Goal: Information Seeking & Learning: Learn about a topic

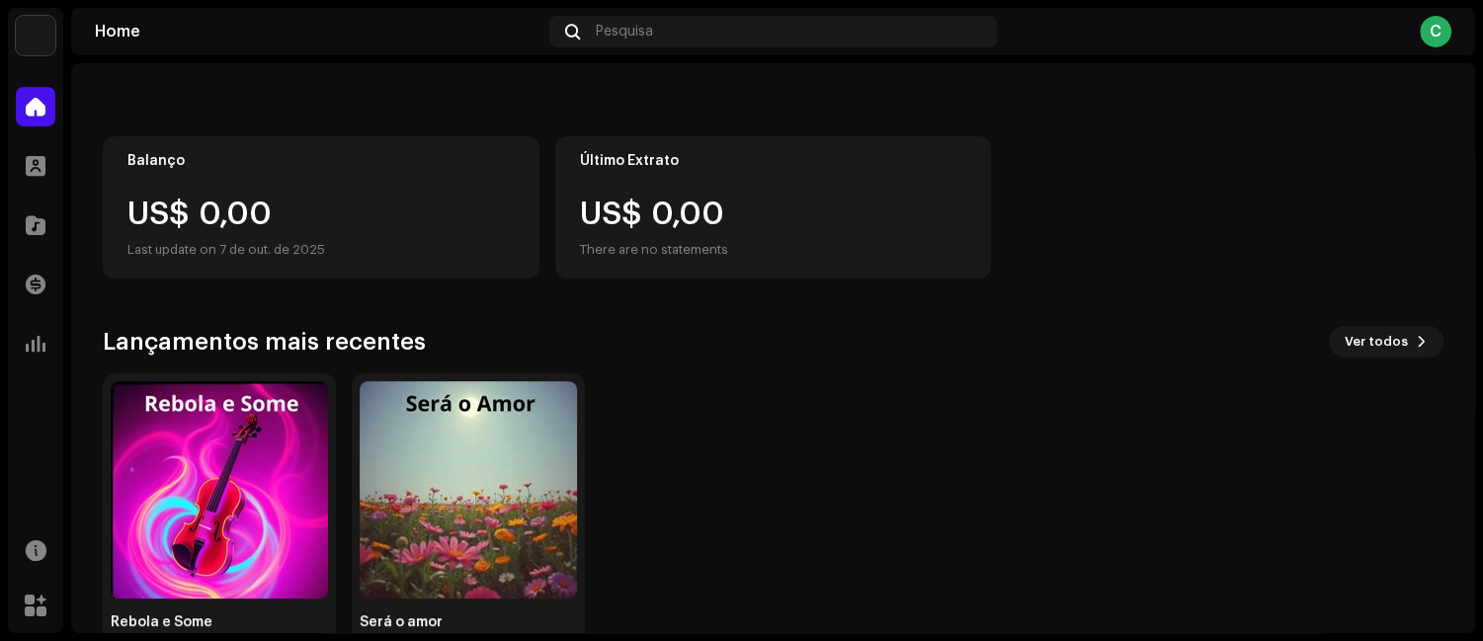
scroll to position [158, 0]
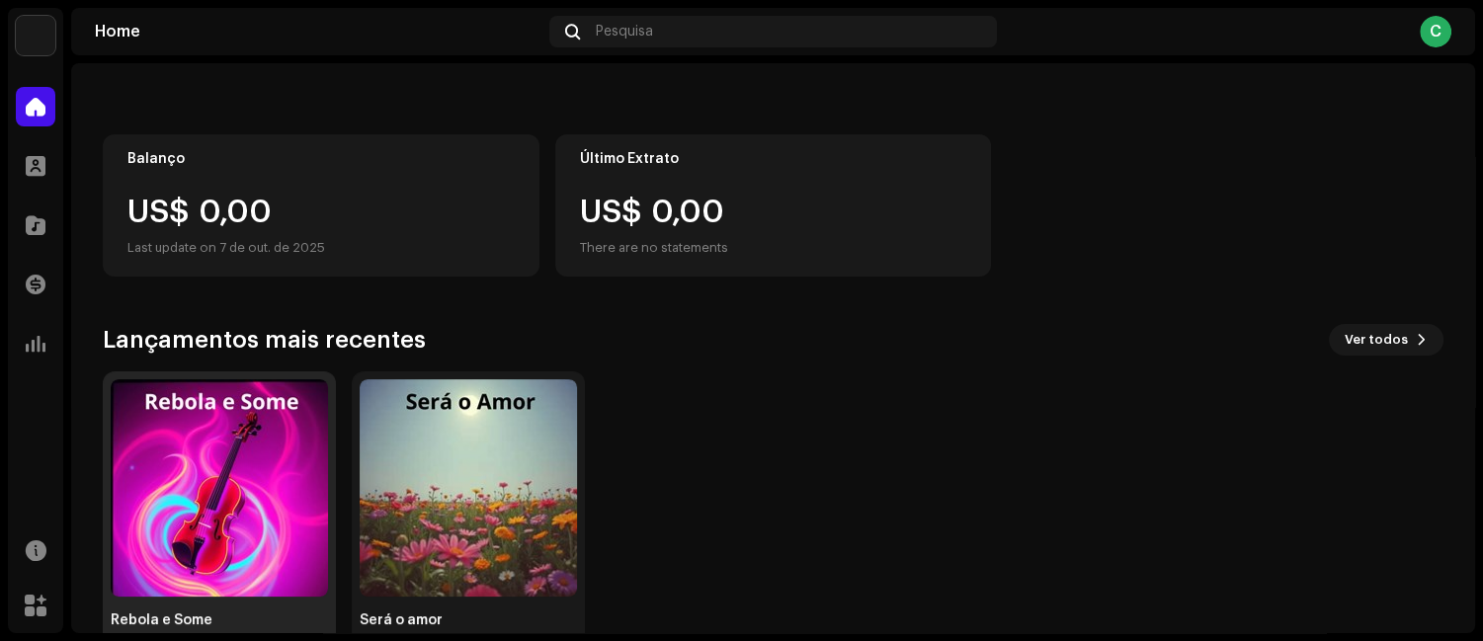
click at [191, 536] on img at bounding box center [219, 487] width 217 height 217
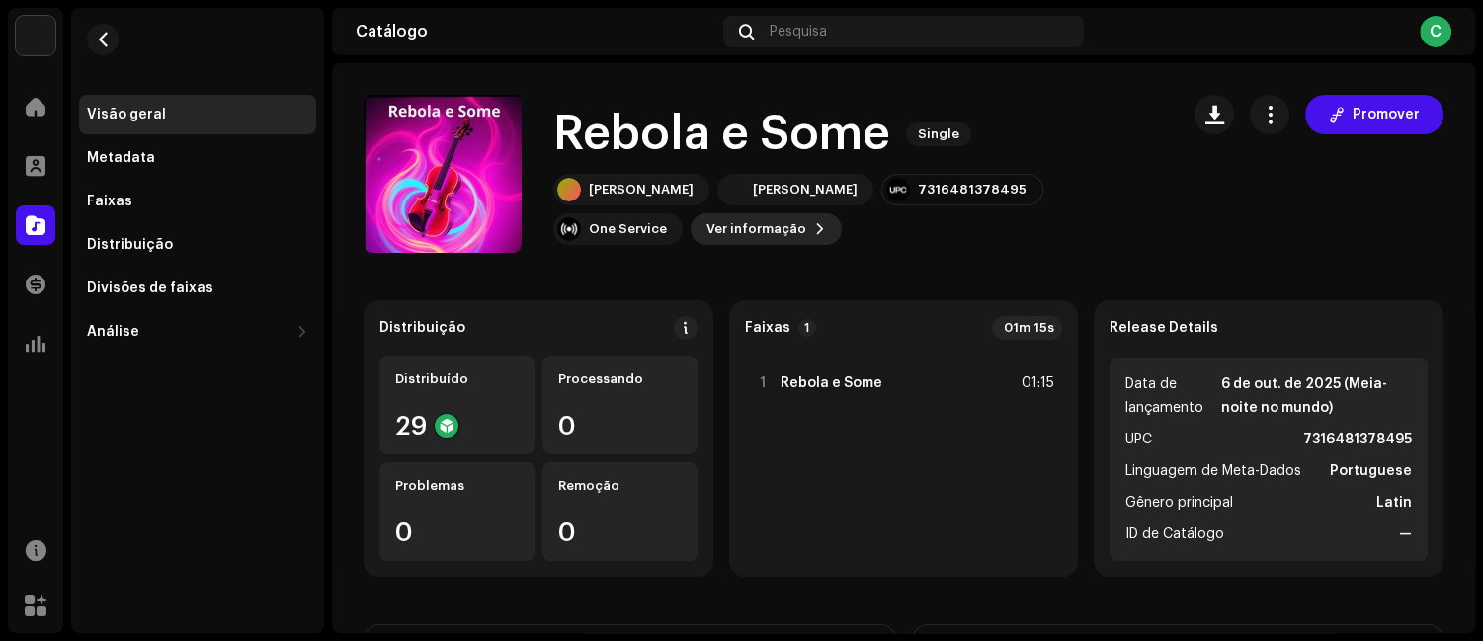
click at [706, 234] on span "Ver informação" at bounding box center [756, 229] width 100 height 40
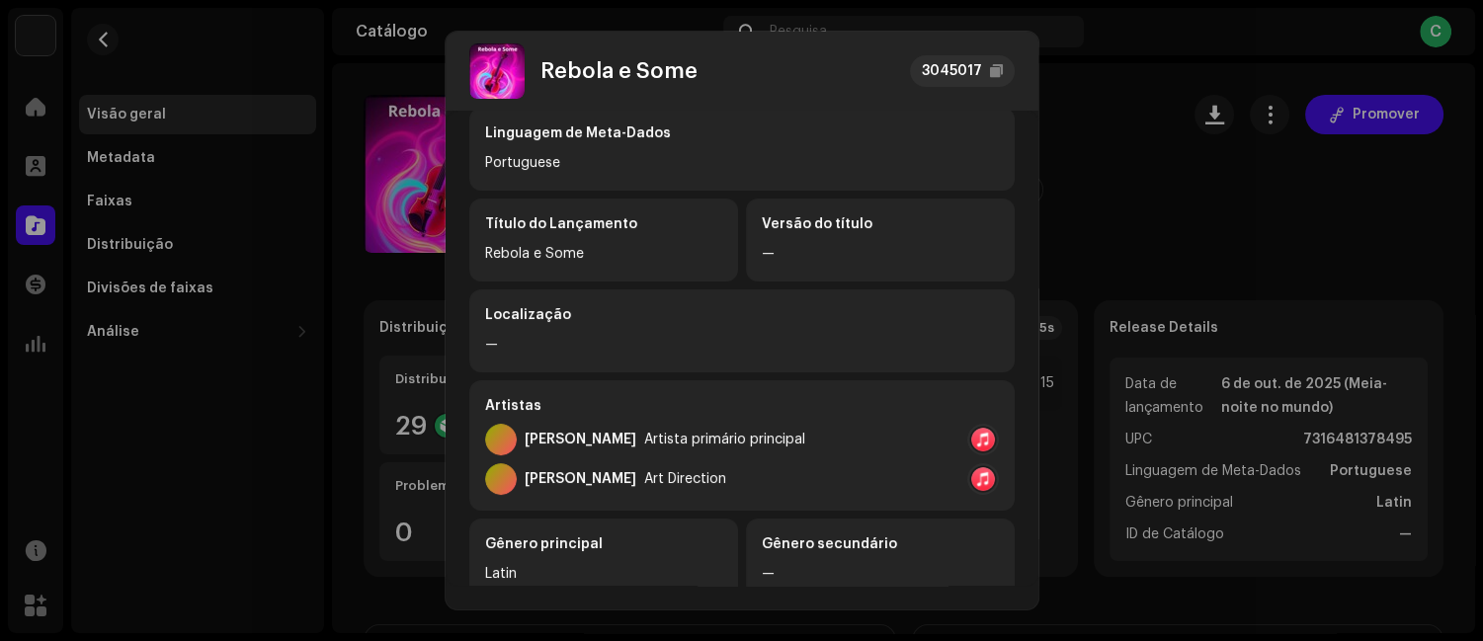
scroll to position [34, 0]
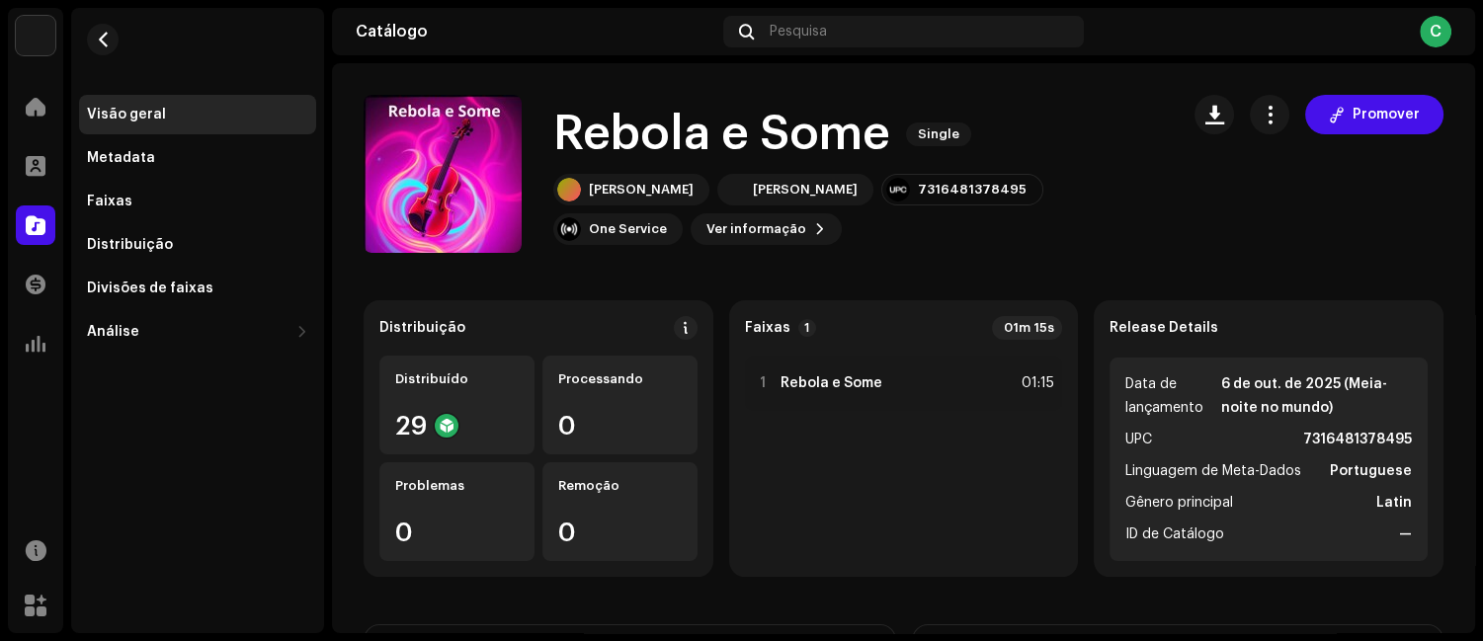
click at [1176, 261] on div "Rebola e Some 3045017 Metadata Distribuição Linguagem de Meta-Dados Portuguese …" at bounding box center [741, 320] width 1483 height 641
click at [128, 163] on div "Metadata" at bounding box center [121, 158] width 68 height 16
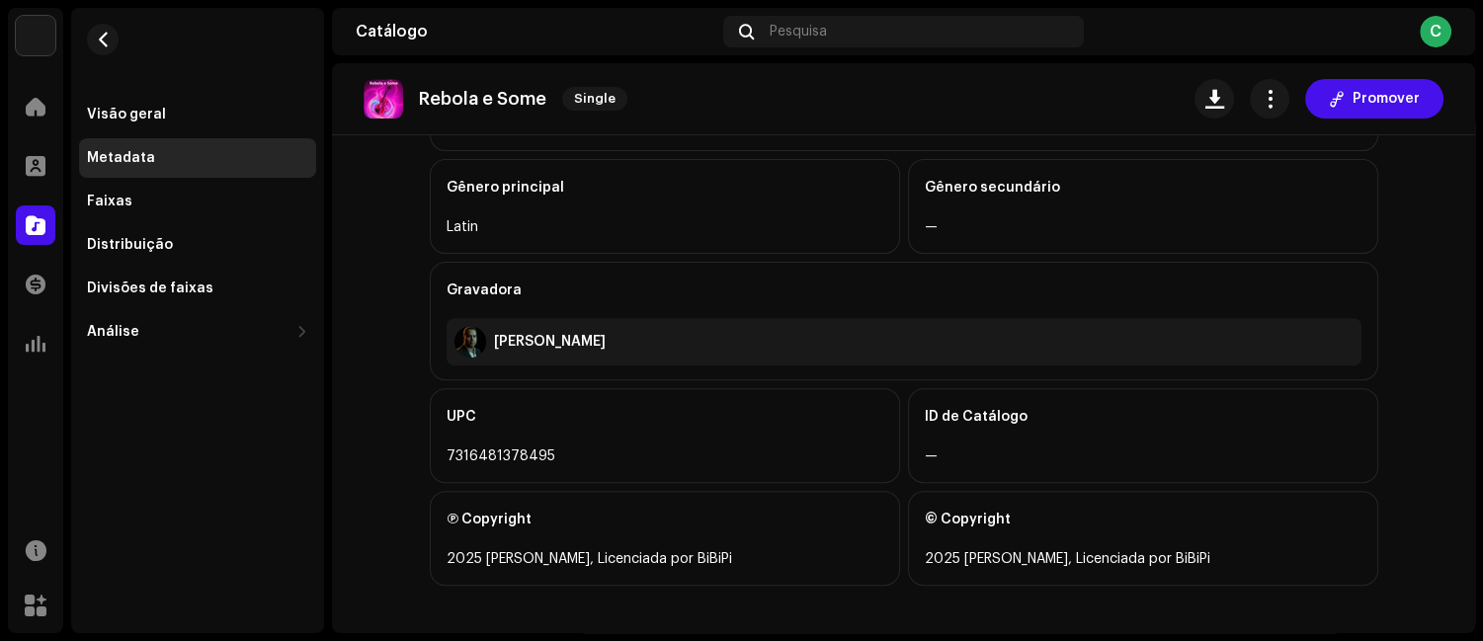
scroll to position [697, 0]
click at [151, 213] on div "Faixas" at bounding box center [197, 202] width 237 height 40
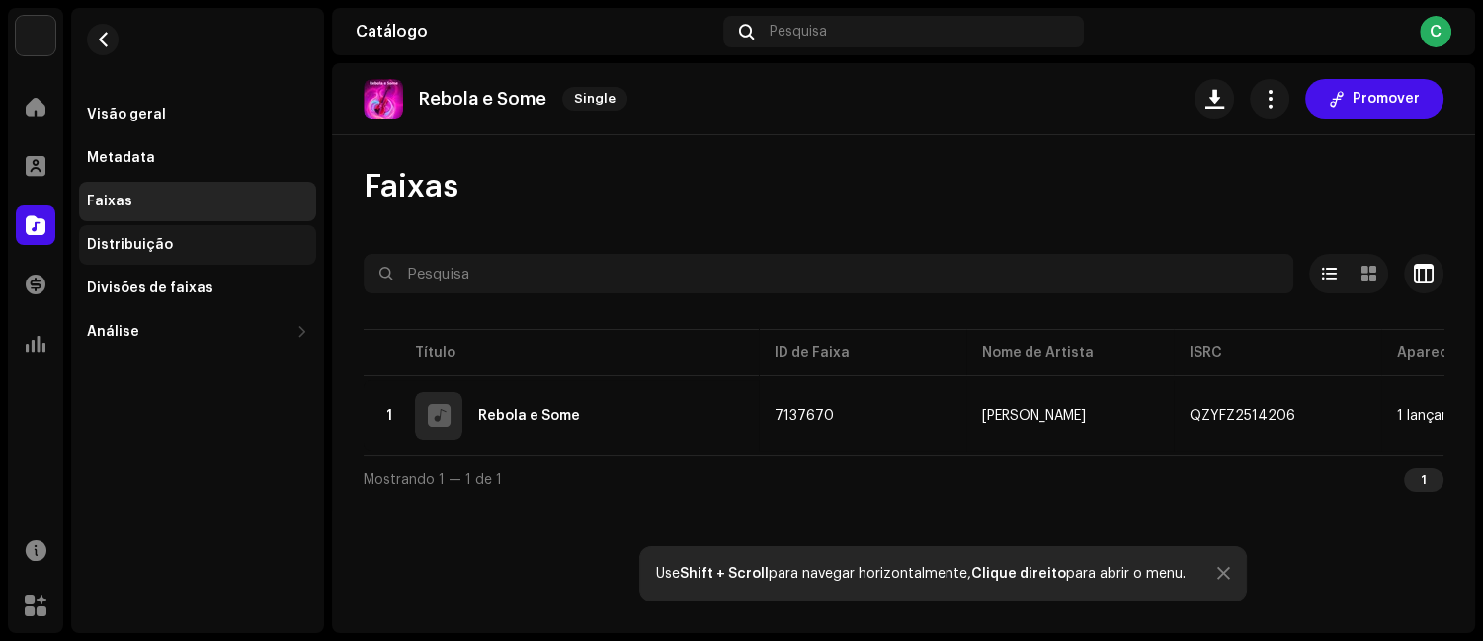
click at [124, 246] on div "Distribuição" at bounding box center [130, 245] width 86 height 16
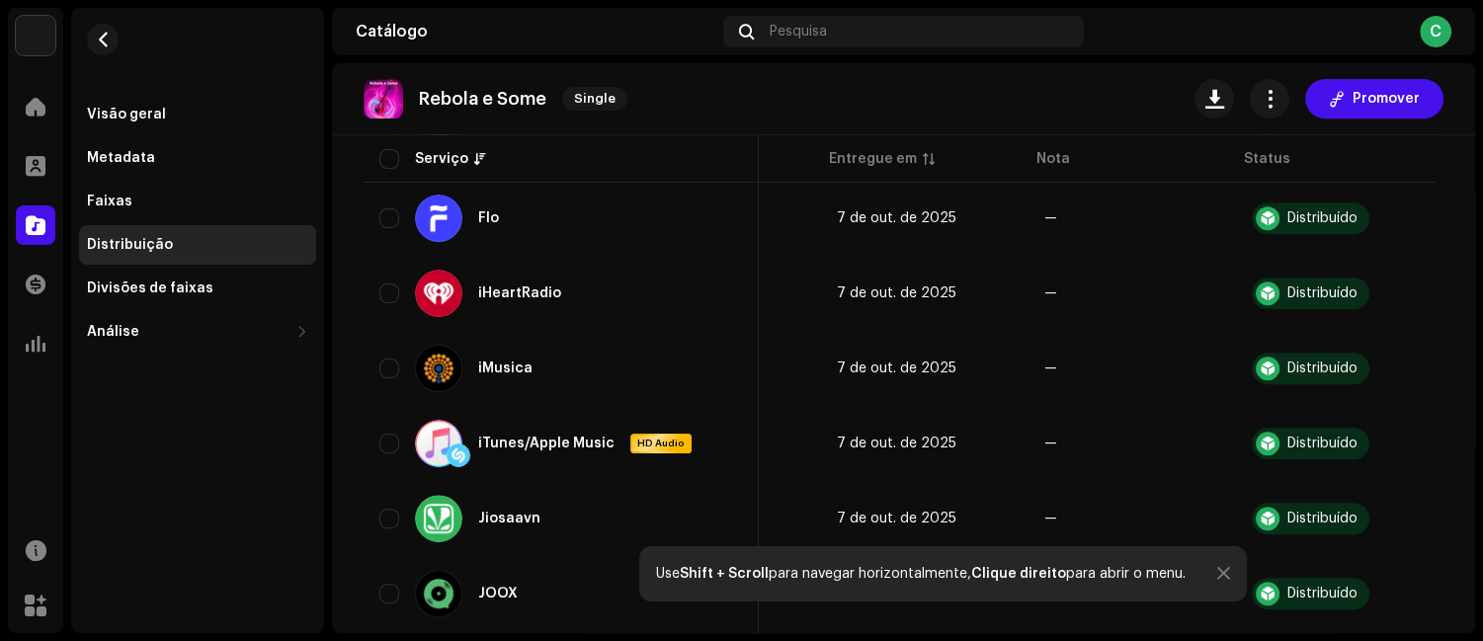
scroll to position [871, 0]
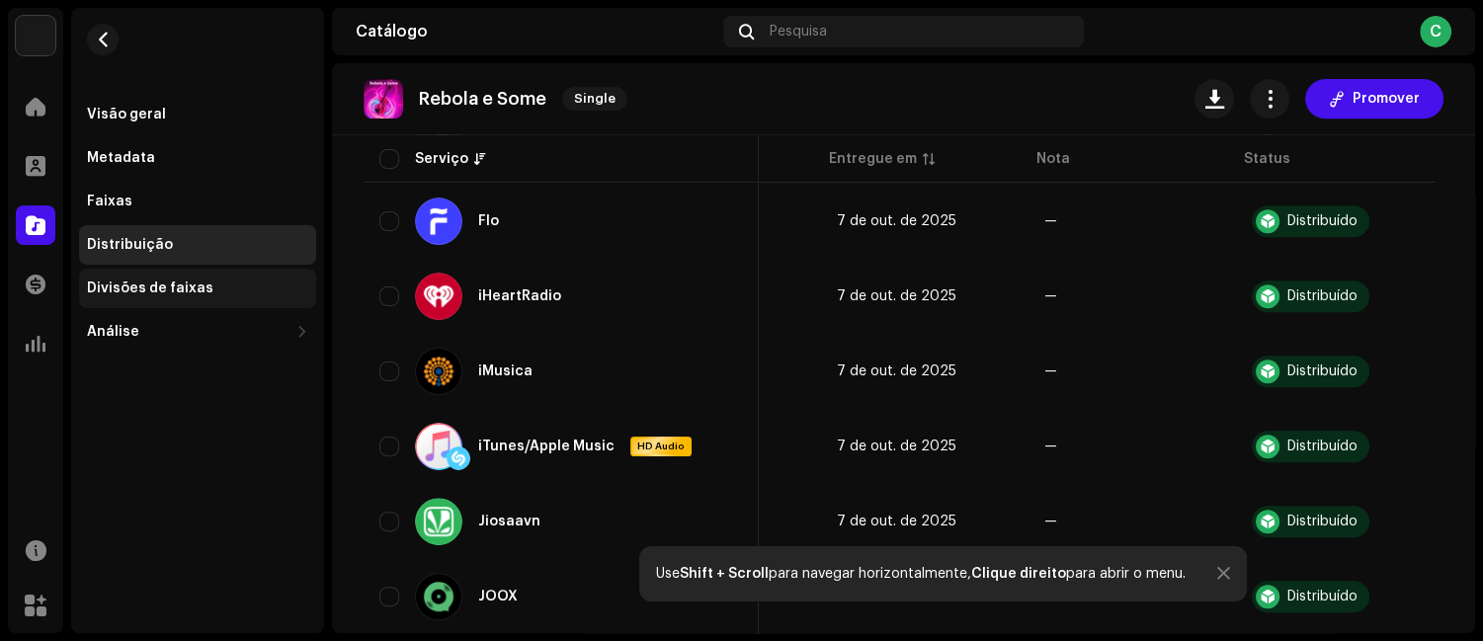
click at [159, 290] on div "Divisões de faixas" at bounding box center [150, 289] width 126 height 16
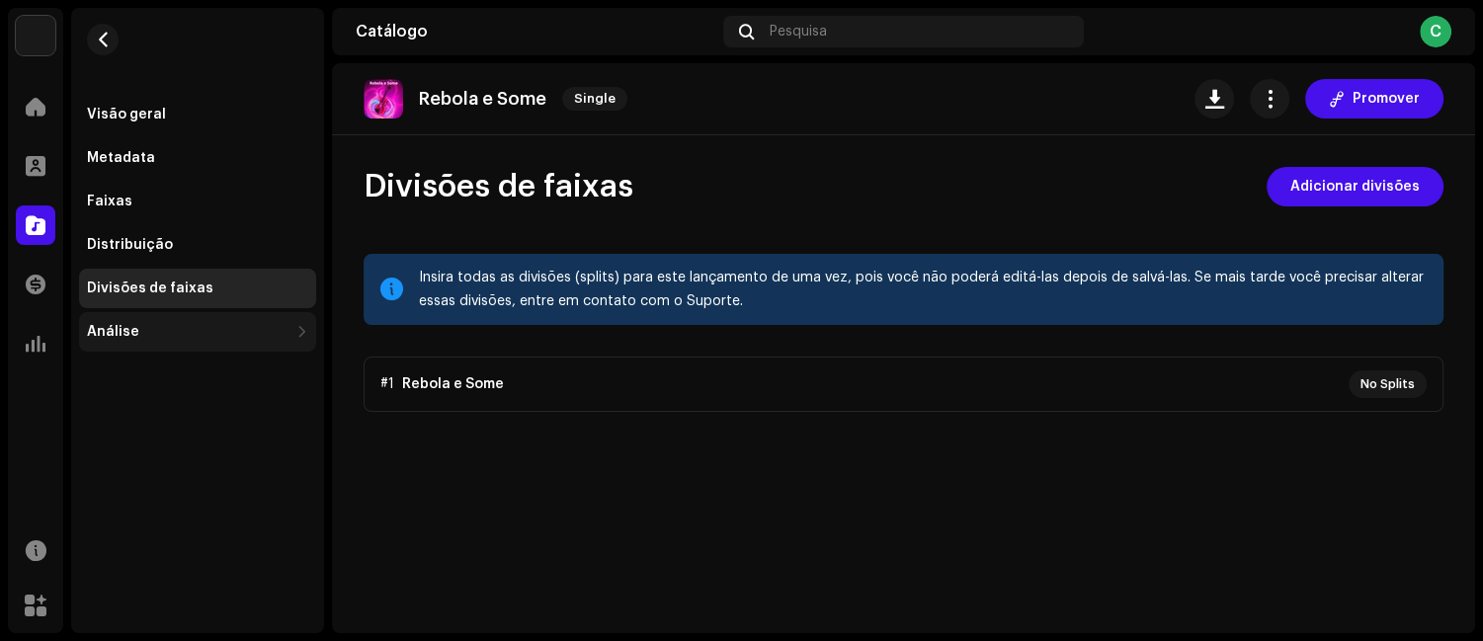
click at [187, 330] on div "Análise" at bounding box center [188, 332] width 202 height 16
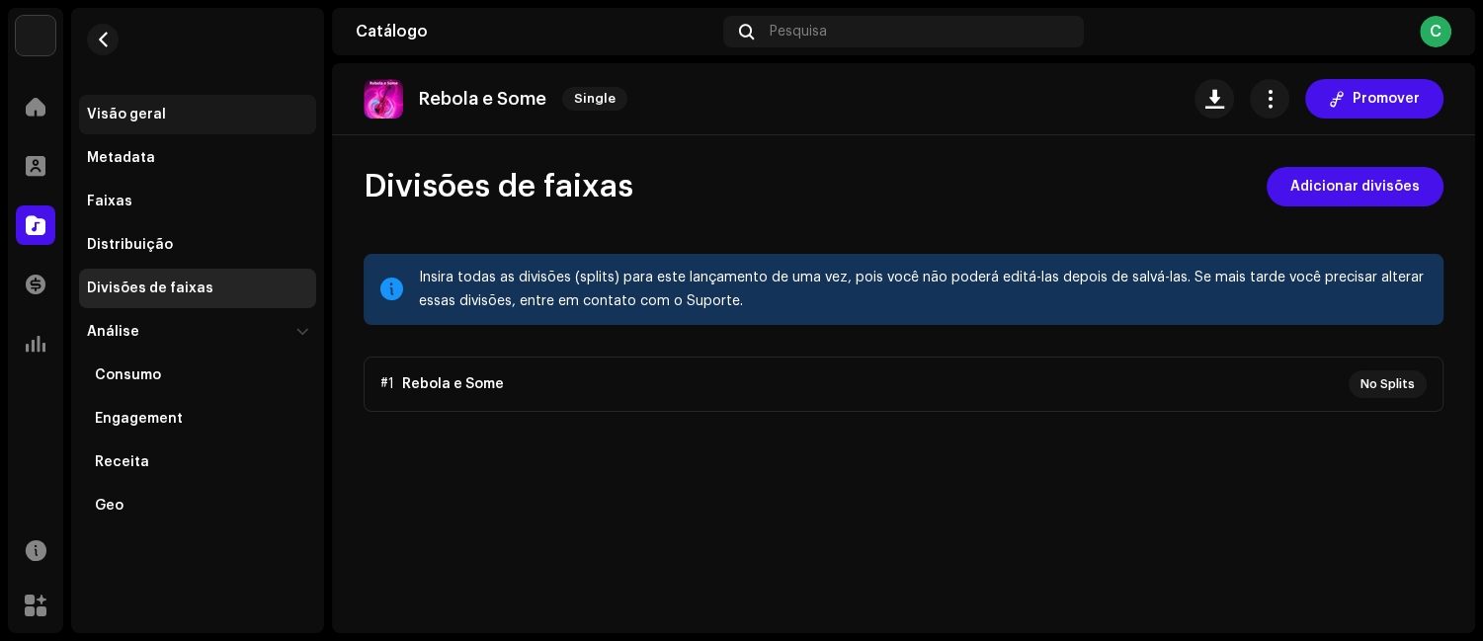
click at [128, 120] on div "Visão geral" at bounding box center [126, 115] width 79 height 16
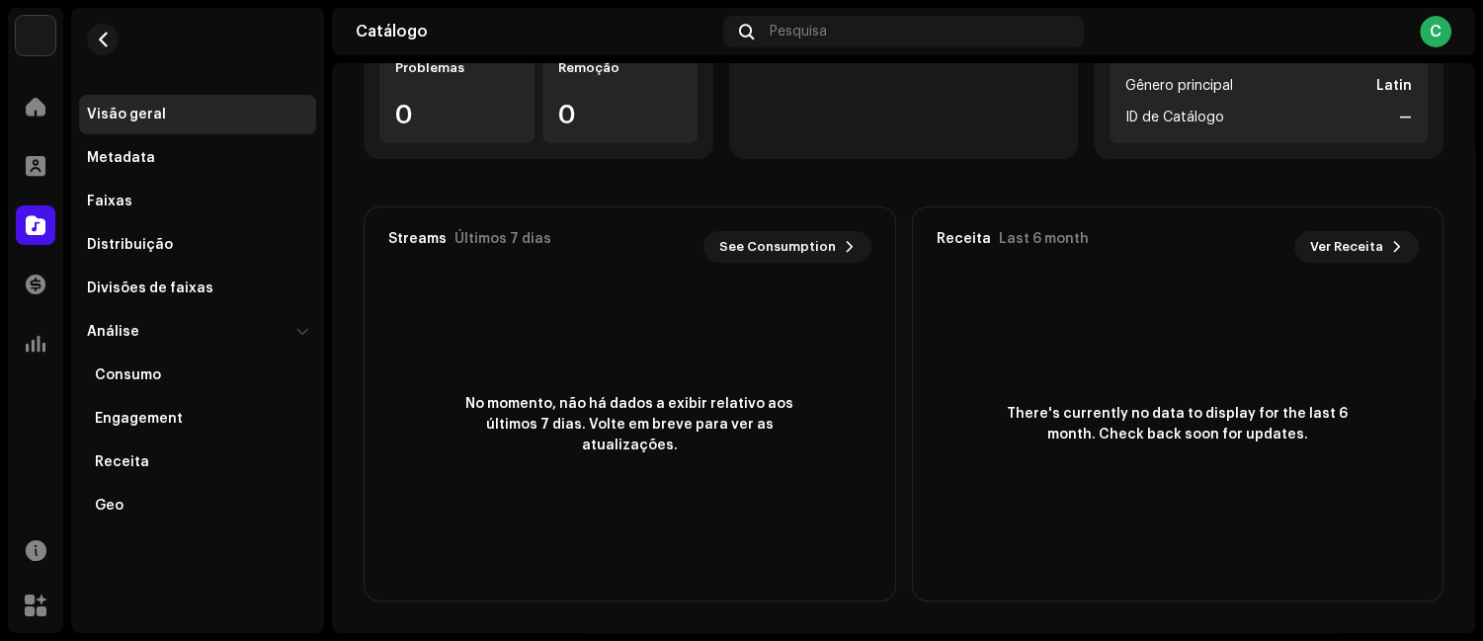
scroll to position [1, 0]
click at [41, 105] on span at bounding box center [36, 107] width 20 height 16
